Goal: Communication & Community: Answer question/provide support

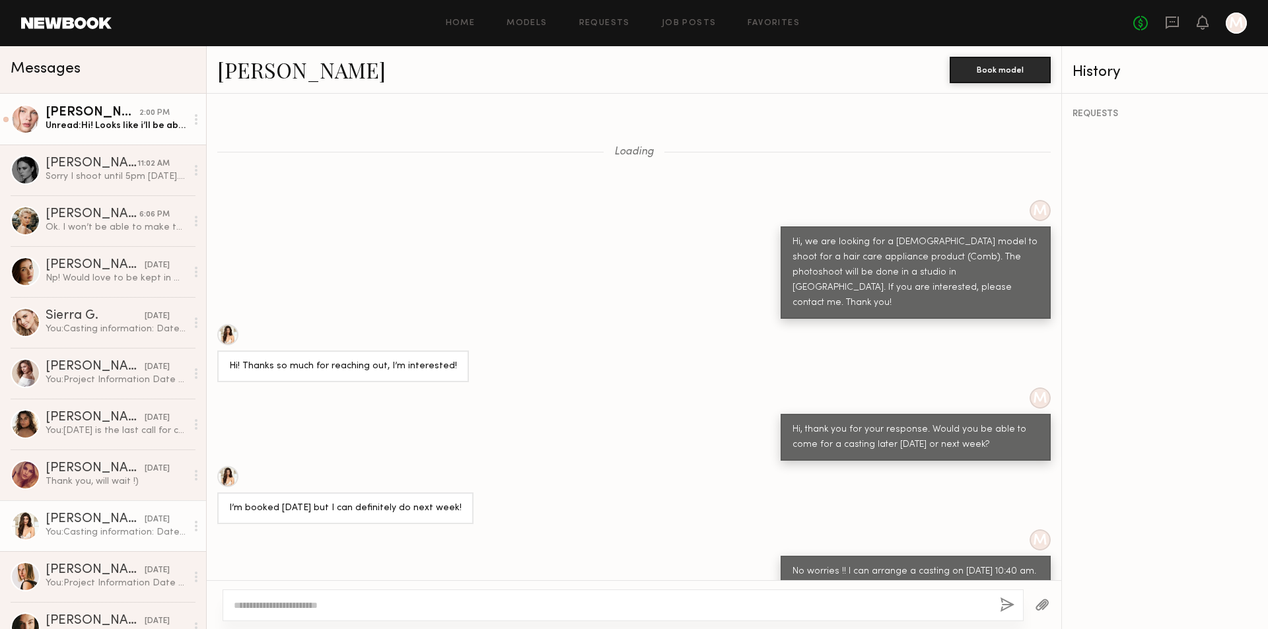
scroll to position [1298, 0]
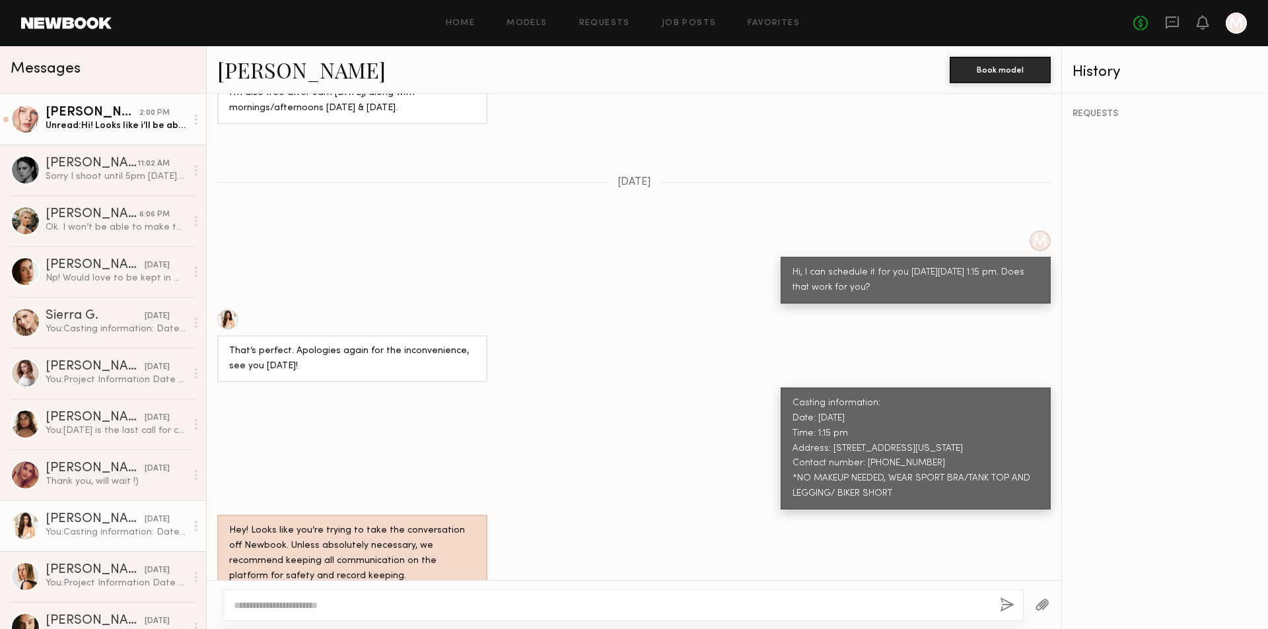
click at [168, 127] on div "Unread: Hi! Looks like i’ll be able to come a little earlier! Is that okay?" at bounding box center [116, 126] width 141 height 13
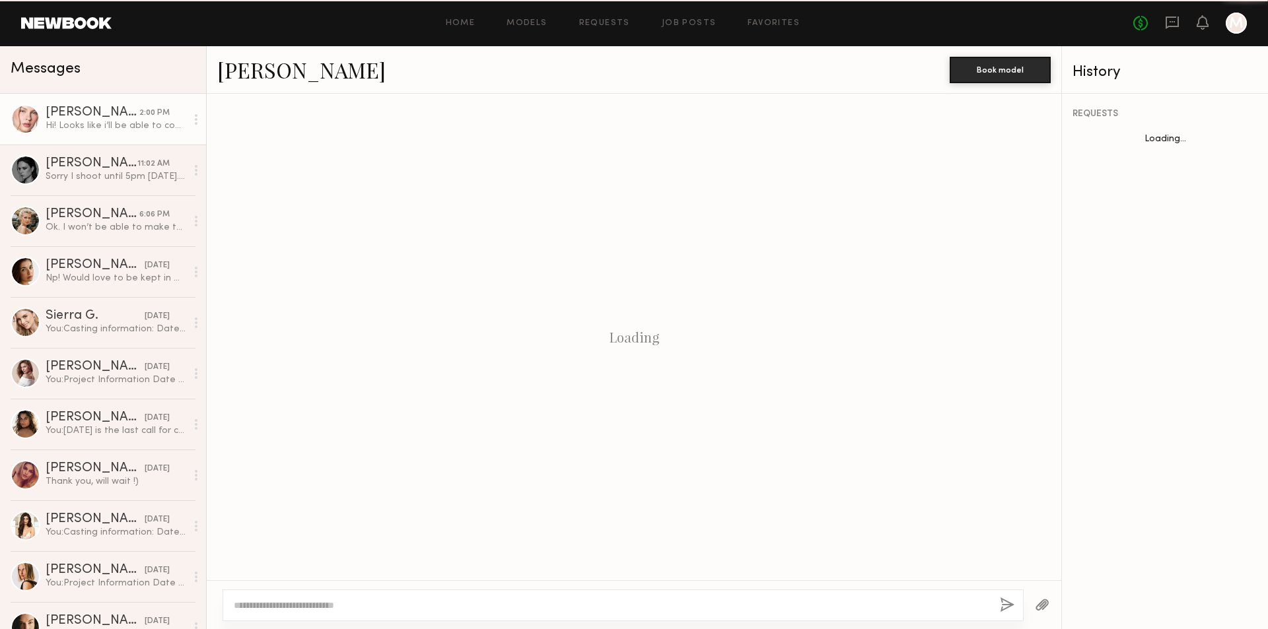
scroll to position [911, 0]
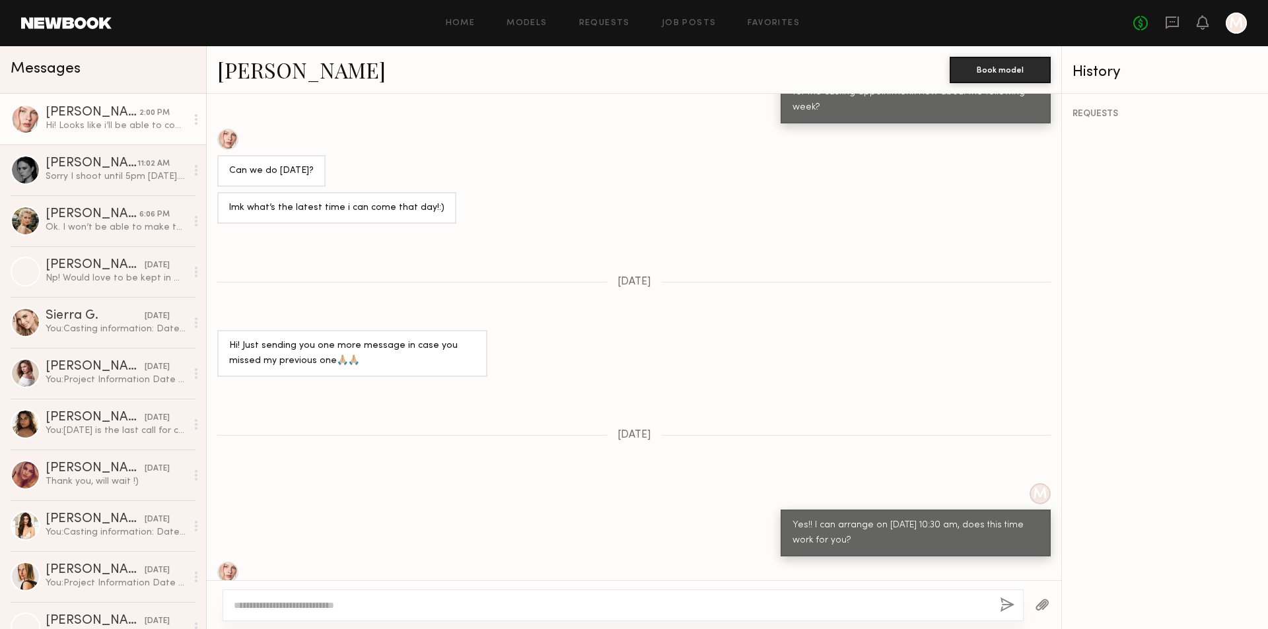
scroll to position [2783, 0]
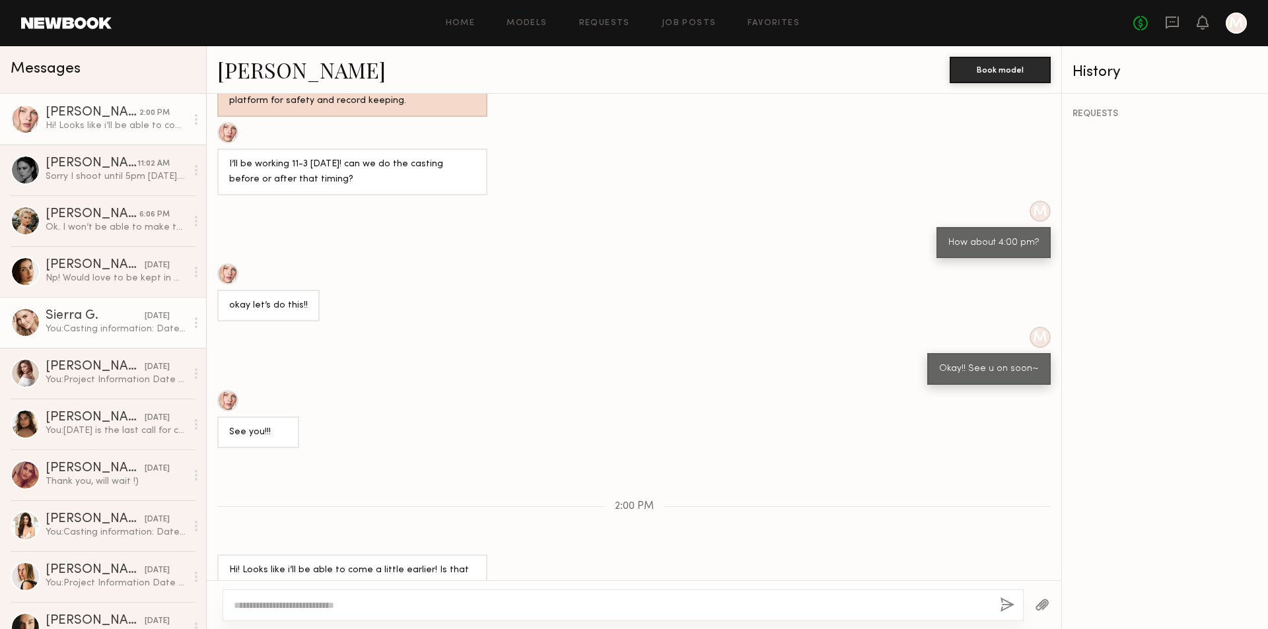
click at [87, 317] on div "Sierra G." at bounding box center [95, 316] width 99 height 13
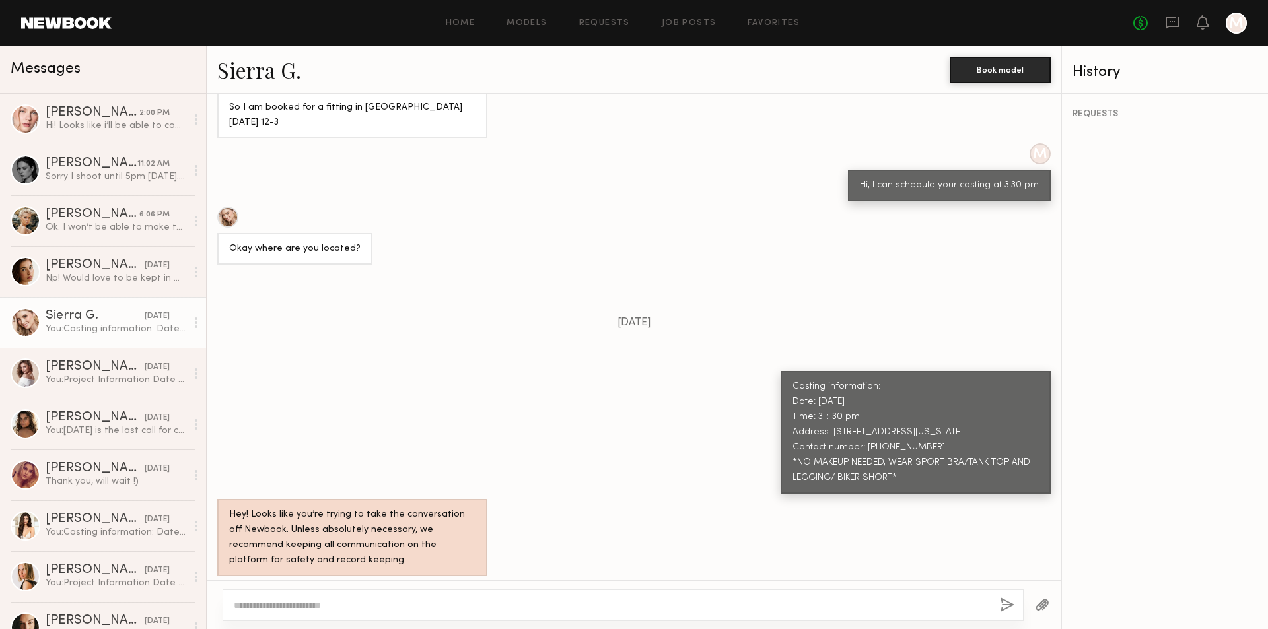
scroll to position [711, 0]
click at [523, 603] on textarea at bounding box center [611, 605] width 755 height 13
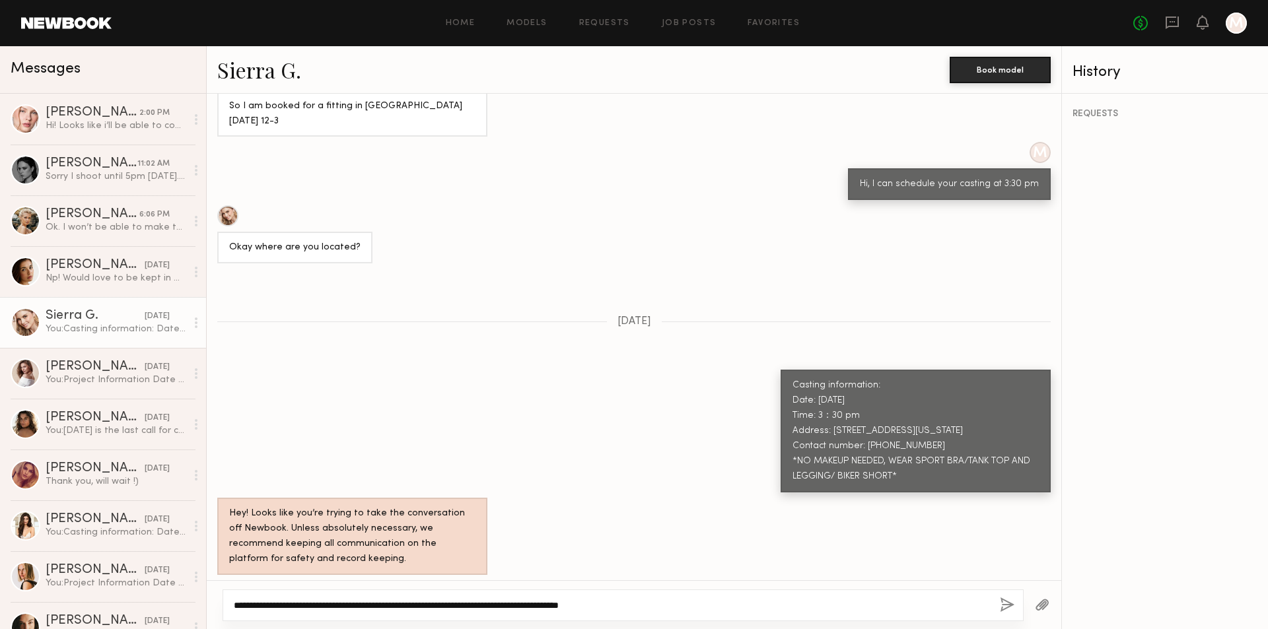
click at [672, 611] on textarea "**********" at bounding box center [611, 605] width 755 height 13
type textarea "**********"
click at [1002, 603] on button "button" at bounding box center [1007, 606] width 15 height 17
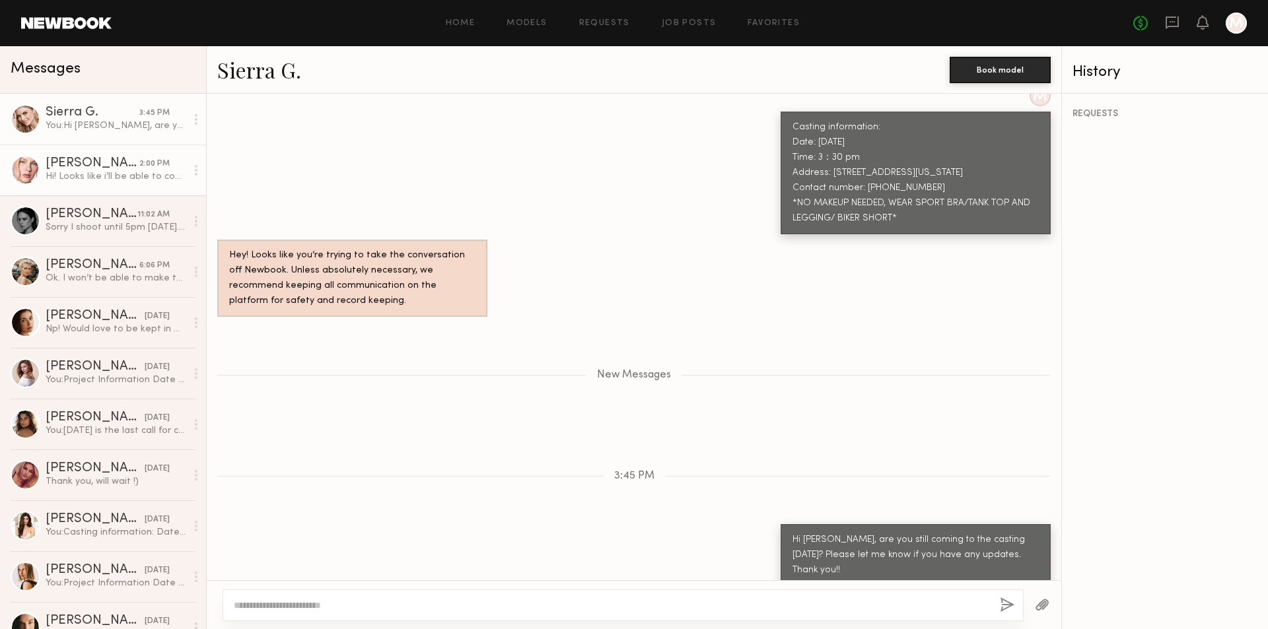
click at [116, 178] on div "Hi! Looks like i’ll be able to come a little earlier! Is that okay?" at bounding box center [116, 176] width 141 height 13
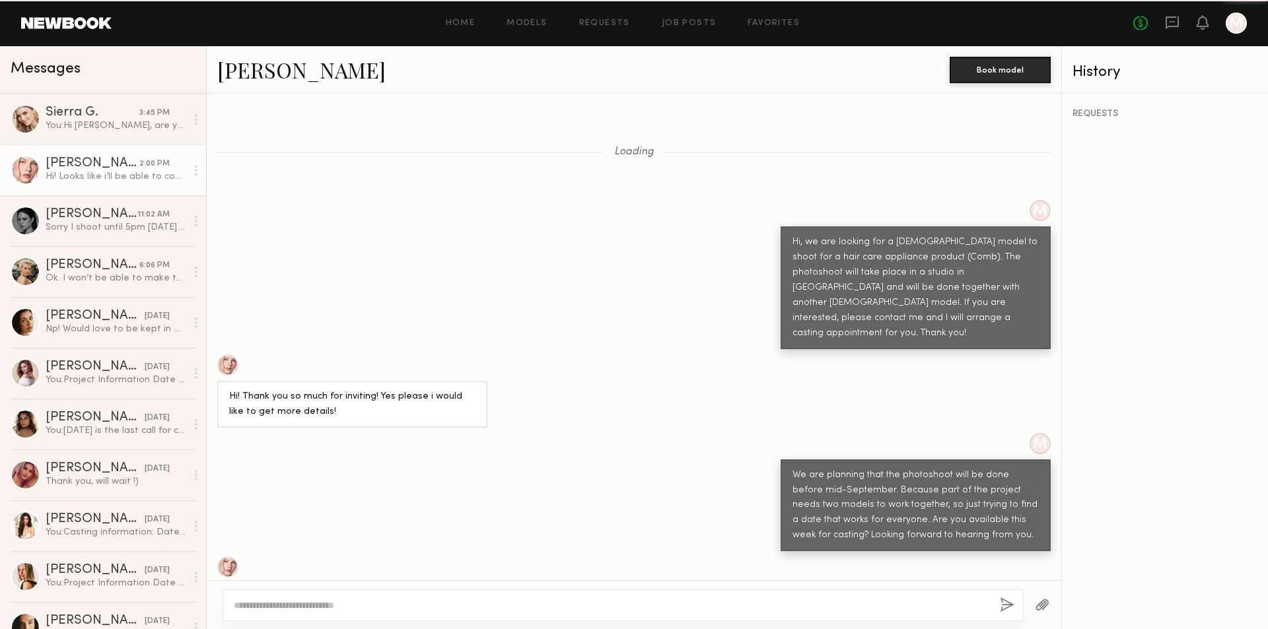
scroll to position [2783, 0]
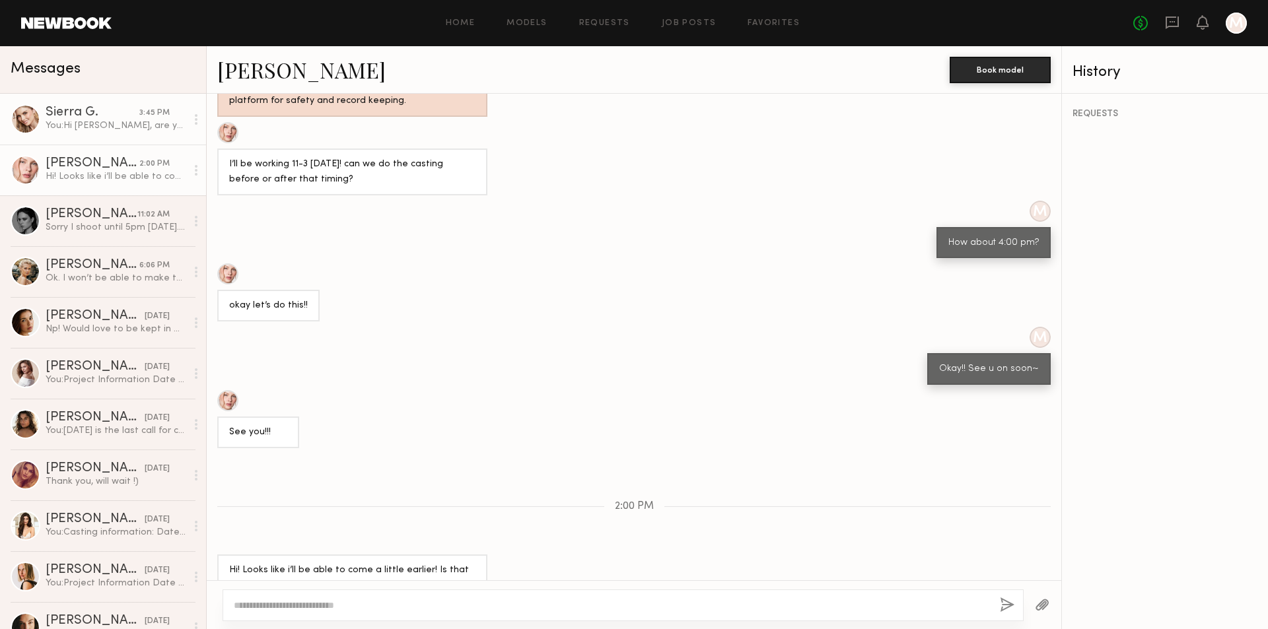
click at [94, 130] on div "You: Hi Sierra, are you still coming to the casting today? Please let me know i…" at bounding box center [116, 126] width 141 height 13
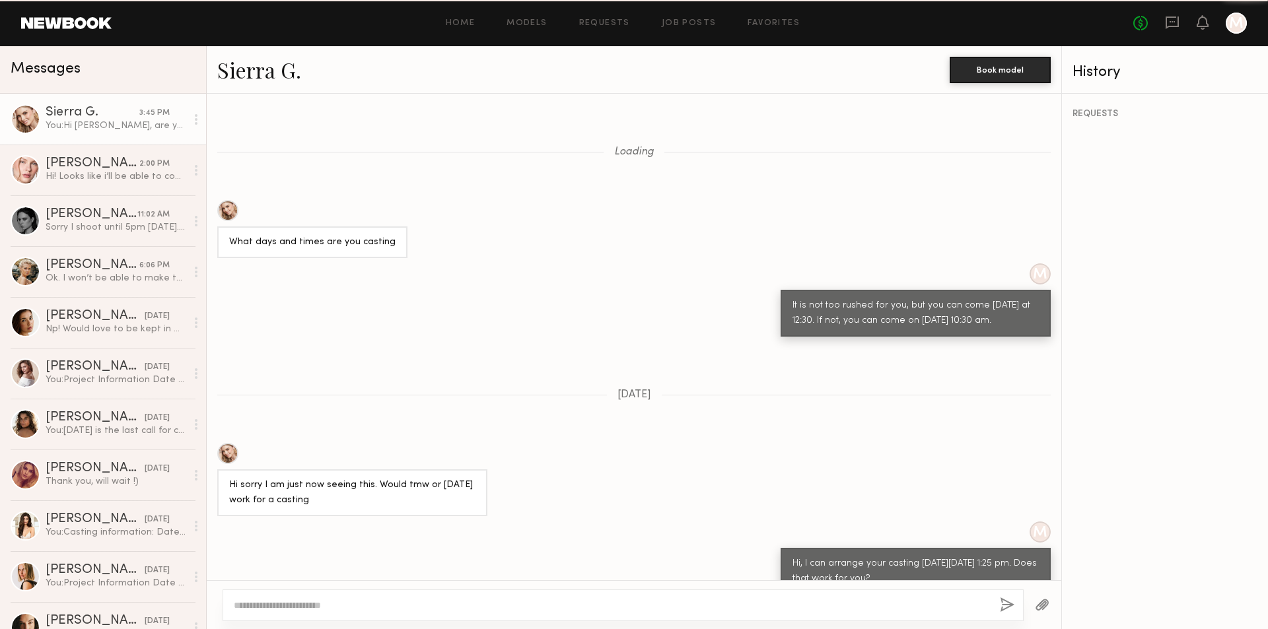
scroll to position [893, 0]
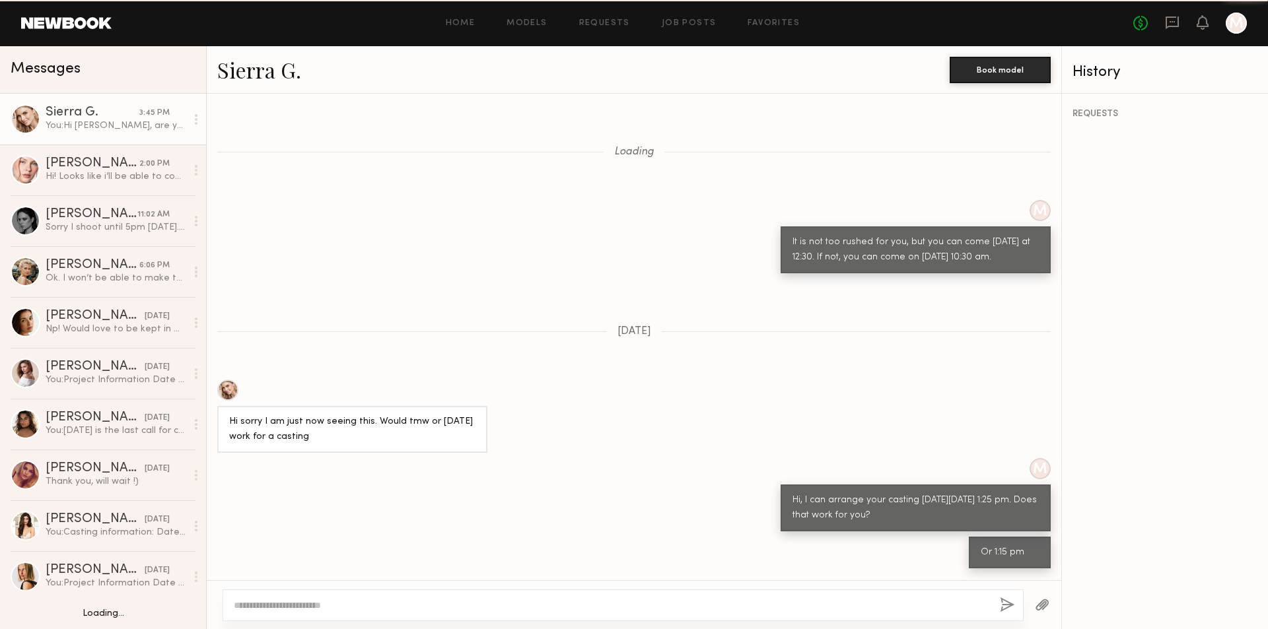
scroll to position [829, 0]
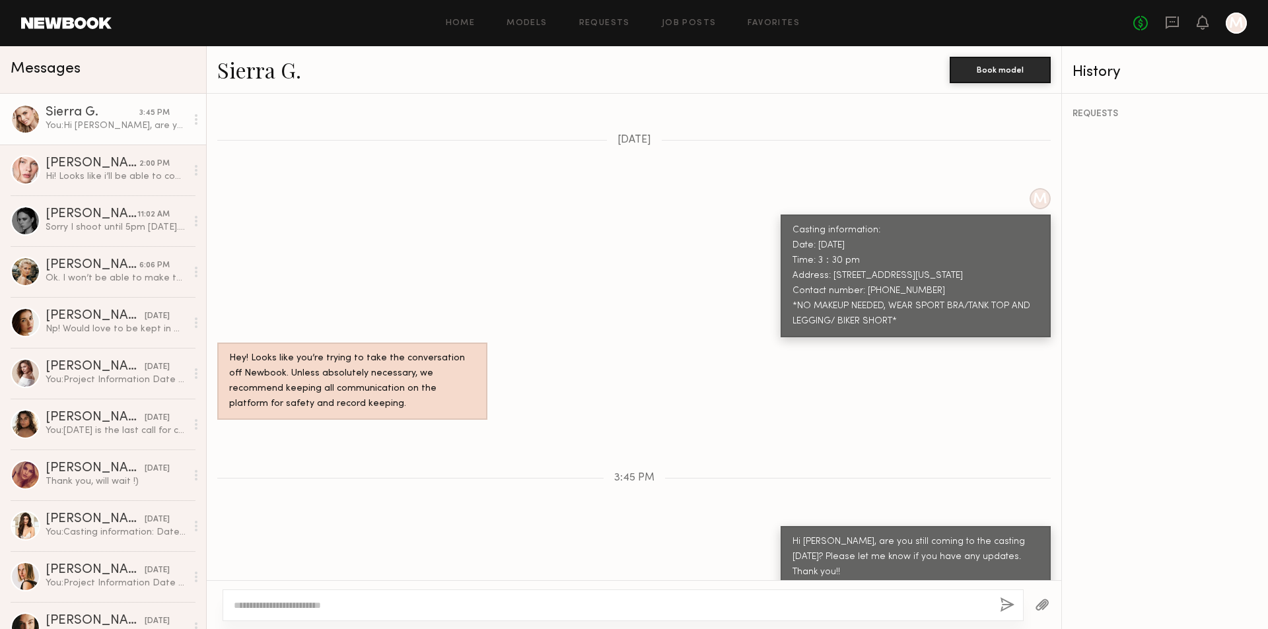
click at [131, 131] on div "You: Hi [PERSON_NAME], are you still coming to the casting [DATE]? Please let m…" at bounding box center [116, 126] width 141 height 13
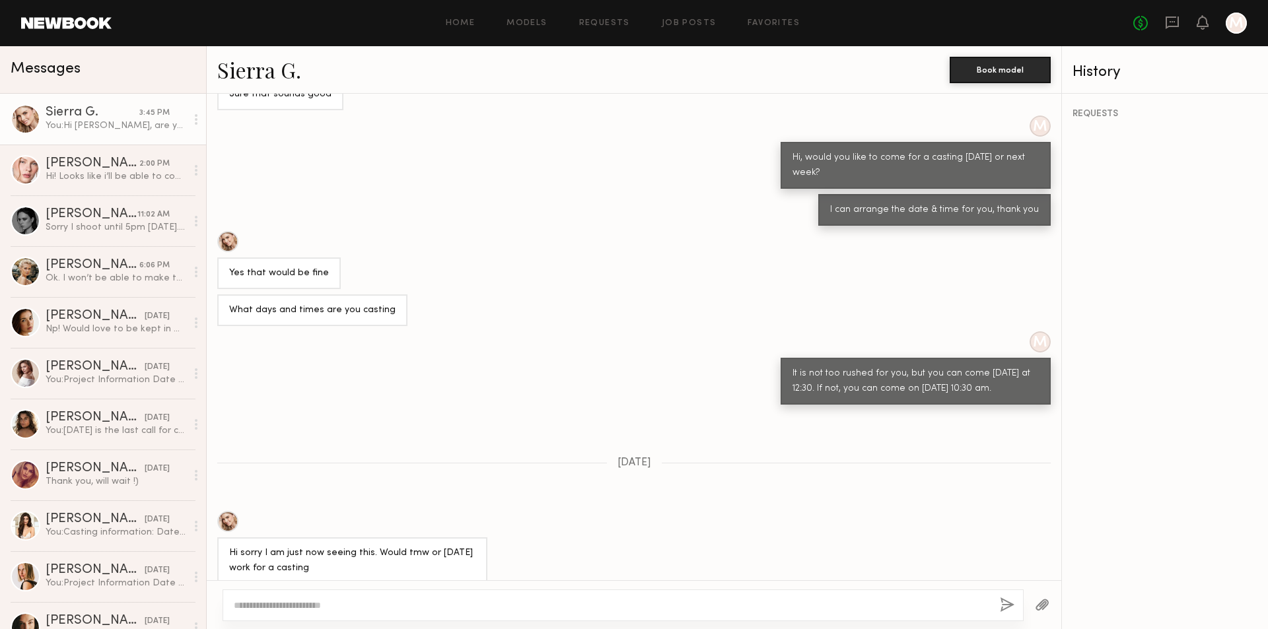
scroll to position [1760, 0]
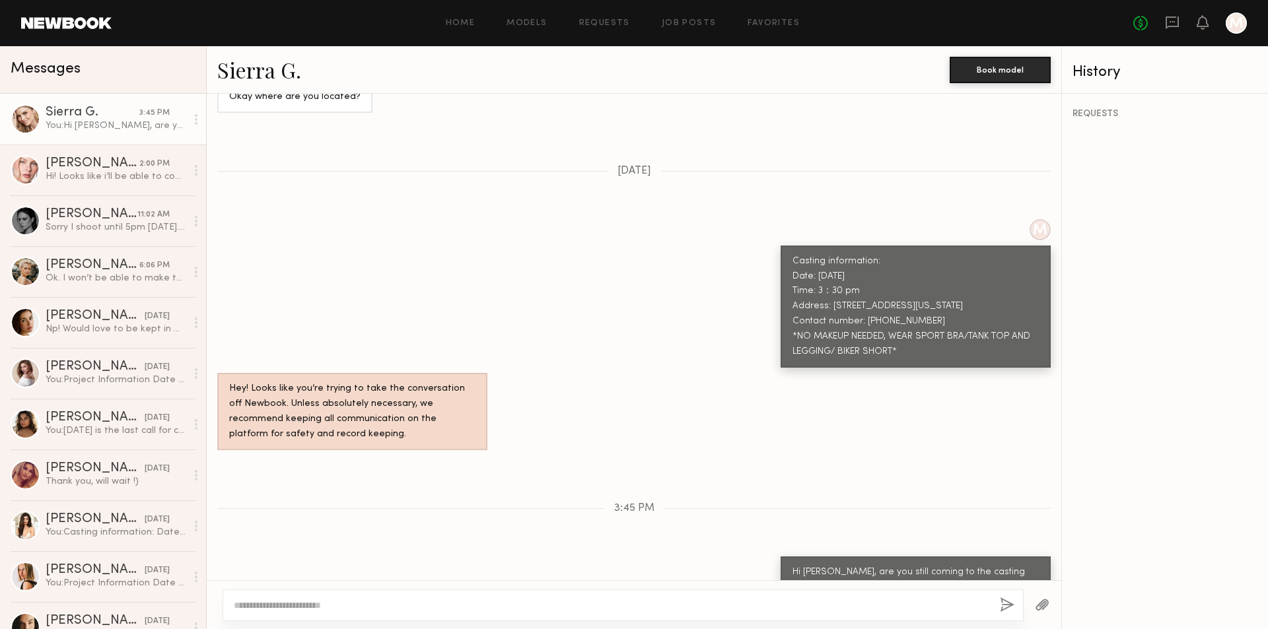
click at [236, 74] on link "Sierra G." at bounding box center [259, 69] width 84 height 28
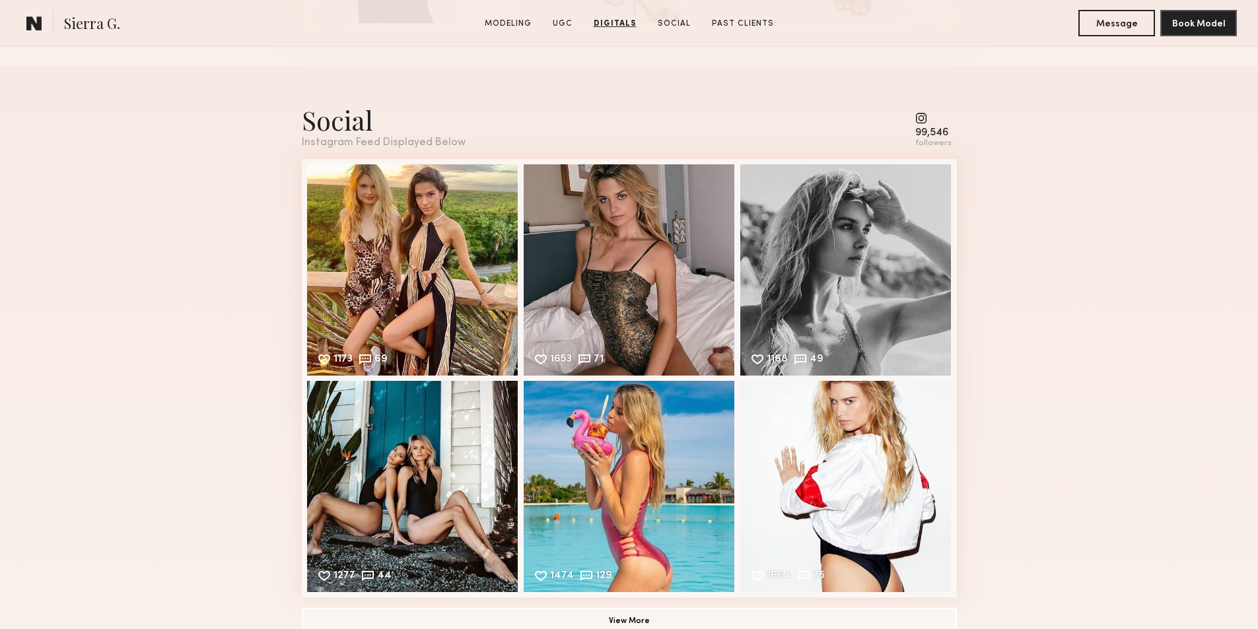
scroll to position [2905, 0]
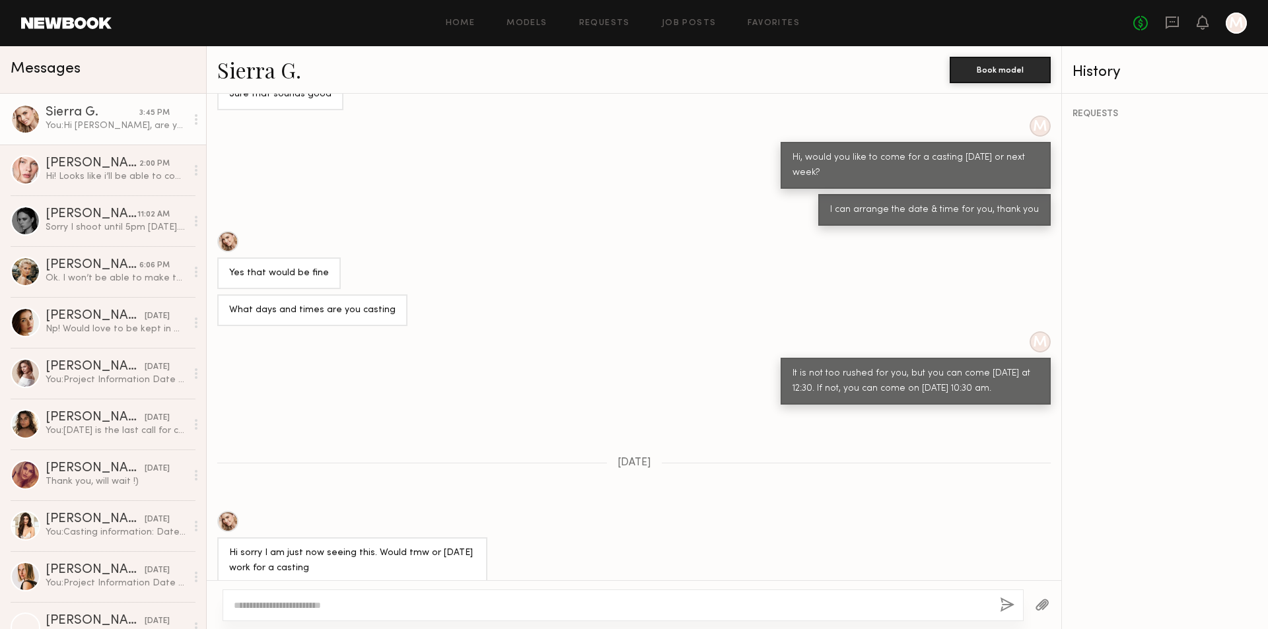
scroll to position [1760, 0]
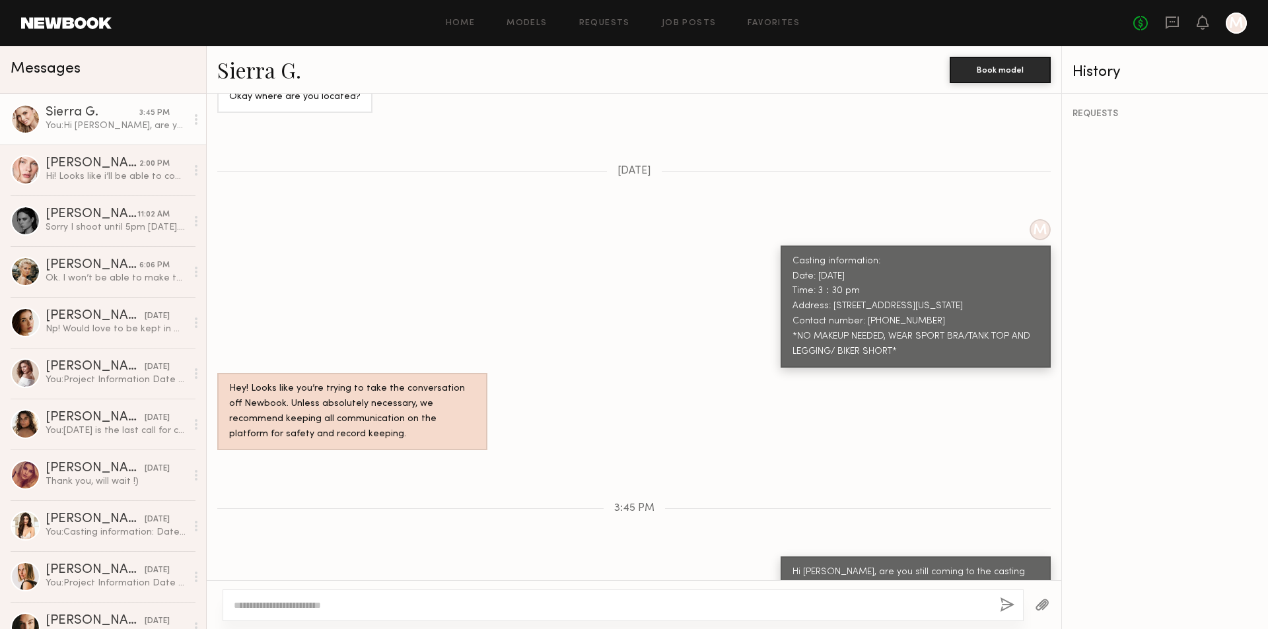
click at [355, 610] on textarea at bounding box center [611, 605] width 755 height 13
click at [104, 112] on div "Sierra G." at bounding box center [93, 112] width 94 height 13
